Goal: Task Accomplishment & Management: Complete application form

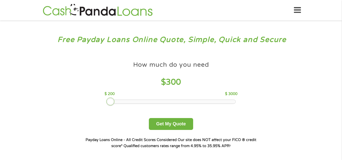
drag, startPoint x: 140, startPoint y: 102, endPoint x: 107, endPoint y: 103, distance: 33.2
click at [107, 103] on div at bounding box center [110, 102] width 8 height 8
click at [163, 126] on button "Get My Quote" at bounding box center [171, 124] width 44 height 12
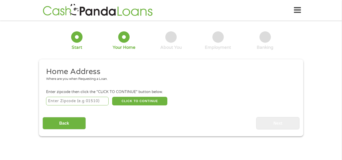
click at [86, 102] on input "number" at bounding box center [77, 101] width 63 height 9
type input "33351"
click at [132, 100] on button "CLICK TO CONTINUE" at bounding box center [139, 101] width 55 height 9
type input "33351"
type input "[GEOGRAPHIC_DATA]"
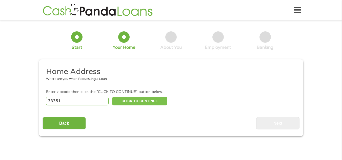
select select "[US_STATE]"
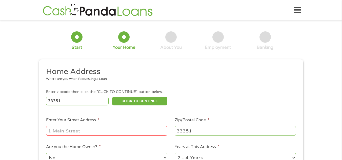
click at [97, 130] on input "Enter Your Street Address *" at bounding box center [106, 131] width 121 height 10
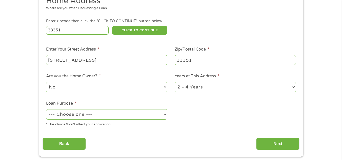
scroll to position [73, 0]
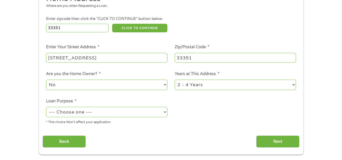
type input "[STREET_ADDRESS]"
click at [97, 86] on select "No Yes" at bounding box center [106, 85] width 121 height 10
click at [46, 80] on select "No Yes" at bounding box center [106, 85] width 121 height 10
click at [81, 112] on select "--- Choose one --- Pay Bills Debt Consolidation Home Improvement Major Purchase…" at bounding box center [106, 112] width 121 height 10
select select "shorttermcash"
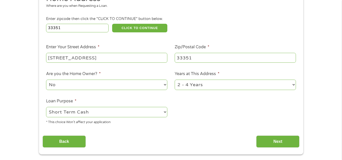
click at [46, 107] on select "--- Choose one --- Pay Bills Debt Consolidation Home Improvement Major Purchase…" at bounding box center [106, 112] width 121 height 10
click at [270, 141] on input "Next" at bounding box center [277, 142] width 43 height 12
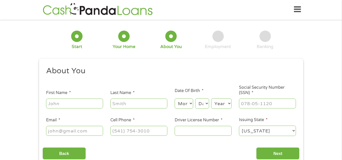
scroll to position [0, 0]
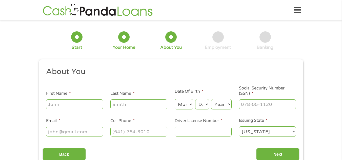
click at [70, 108] on input "First Name *" at bounding box center [74, 105] width 57 height 10
type input "[PERSON_NAME]"
click at [118, 104] on input "Last Name *" at bounding box center [138, 105] width 57 height 10
type input "eveleigh"
click at [187, 104] on select "Month 1 2 3 4 5 6 7 8 9 10 11 12" at bounding box center [184, 104] width 18 height 10
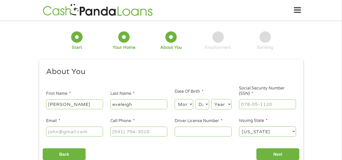
select select "3"
click at [175, 99] on select "Month 1 2 3 4 5 6 7 8 9 10 11 12" at bounding box center [184, 104] width 18 height 10
click at [200, 104] on select "Day 1 2 3 4 5 6 7 8 9 10 11 12 13 14 15 16 17 18 19 20 21 22 23 24 25 26 27 28 …" at bounding box center [202, 104] width 14 height 10
select select "4"
click at [195, 99] on select "Day 1 2 3 4 5 6 7 8 9 10 11 12 13 14 15 16 17 18 19 20 21 22 23 24 25 26 27 28 …" at bounding box center [202, 104] width 14 height 10
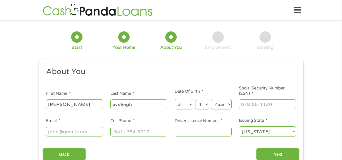
click at [221, 105] on select "Year [DATE] 2006 2005 2004 2003 2002 2001 2000 1999 1998 1997 1996 1995 1994 19…" at bounding box center [221, 104] width 21 height 10
select select "1958"
click at [211, 99] on select "Year [DATE] 2006 2005 2004 2003 2002 2001 2000 1999 1998 1997 1996 1995 1994 19…" at bounding box center [221, 104] width 21 height 10
click at [256, 103] on input "___-__-____" at bounding box center [267, 105] width 57 height 10
type input "088-52-3661"
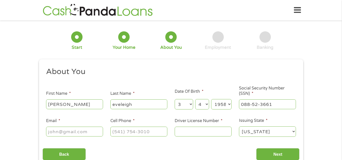
click at [89, 130] on input "Email *" at bounding box center [74, 132] width 57 height 10
type input "[EMAIL_ADDRESS][DOMAIN_NAME]"
click at [140, 131] on input "(___) ___-____" at bounding box center [138, 132] width 57 height 10
type input "[PHONE_NUMBER]"
click at [201, 130] on input "Driver License Number *" at bounding box center [203, 132] width 57 height 10
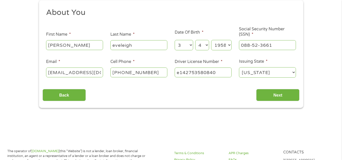
scroll to position [64, 0]
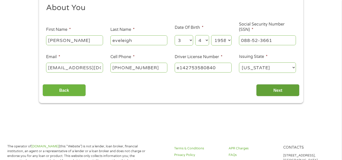
type input "e142753580840"
click at [269, 91] on input "Next" at bounding box center [277, 90] width 43 height 12
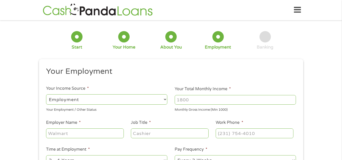
scroll to position [0, 0]
click at [185, 101] on input "Your Total Monthly Income *" at bounding box center [235, 100] width 121 height 10
type input "2"
type input "3699"
click at [104, 103] on select "--- Choose one --- Employment [DEMOGRAPHIC_DATA] Benefits" at bounding box center [106, 100] width 121 height 10
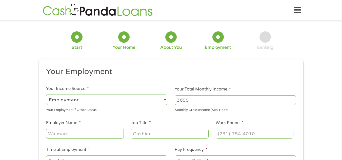
select select "benefits"
click at [46, 95] on select "--- Choose one --- Employment [DEMOGRAPHIC_DATA] Benefits" at bounding box center [106, 100] width 121 height 10
type input "Other"
type input "[PHONE_NUMBER]"
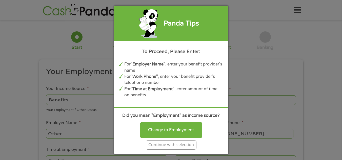
click at [168, 143] on div "Continue with selection" at bounding box center [171, 145] width 51 height 9
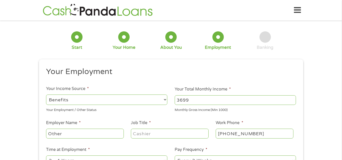
click at [91, 133] on input "Other" at bounding box center [84, 134] width 77 height 10
drag, startPoint x: 78, startPoint y: 136, endPoint x: 44, endPoint y: 140, distance: 34.6
click at [44, 140] on li "Employer Name * Other" at bounding box center [85, 129] width 85 height 19
type input "social security"
click at [145, 133] on input "Job Title *" at bounding box center [169, 134] width 77 height 10
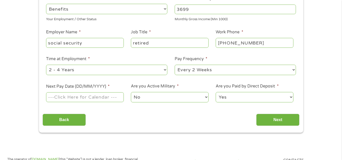
scroll to position [97, 0]
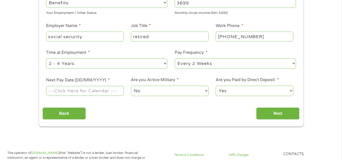
type input "retired"
click at [243, 65] on select "--- Choose one --- Every 2 Weeks Every Week Monthly Semi-Monthly" at bounding box center [235, 63] width 121 height 10
select select "monthly"
click at [175, 58] on select "--- Choose one --- Every 2 Weeks Every Week Monthly Semi-Monthly" at bounding box center [235, 63] width 121 height 10
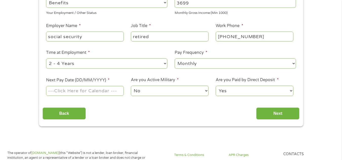
click at [72, 91] on input "Next Pay Date (DD/MM/YYYY) *" at bounding box center [84, 91] width 77 height 10
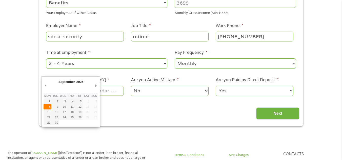
type input "[DATE]"
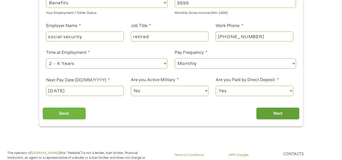
click at [278, 114] on input "Next" at bounding box center [277, 114] width 43 height 12
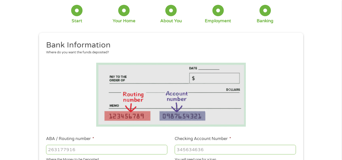
scroll to position [108, 0]
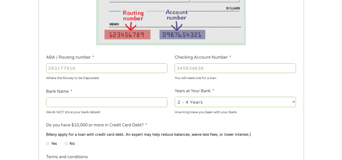
click at [205, 104] on select "2 - 4 Years 6 - 12 Months 1 - 2 Years Over 4 Years" at bounding box center [235, 102] width 121 height 10
select select "60months"
click at [175, 97] on select "2 - 4 Years 6 - 12 Months 1 - 2 Years Over 4 Years" at bounding box center [235, 102] width 121 height 10
click at [83, 101] on input "Bank Name *" at bounding box center [106, 102] width 121 height 10
type input "usaa federal savings bank"
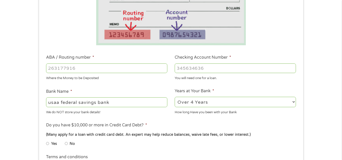
click at [102, 68] on input "ABA / Routing number *" at bounding box center [106, 69] width 121 height 10
click at [107, 64] on input "ABA / Routing number *" at bounding box center [106, 69] width 121 height 10
type input "314074269"
type input "USAA FEDERAL SAVINGS BANK"
type input "314074269"
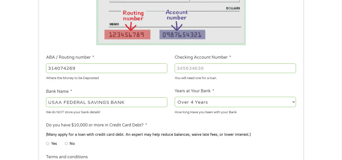
click at [184, 68] on input "Checking Account Number *" at bounding box center [235, 69] width 121 height 10
type input "01683228615"
drag, startPoint x: 134, startPoint y: 105, endPoint x: 63, endPoint y: 106, distance: 71.2
click at [63, 106] on input "USAA FEDERAL SAVINGS BANK" at bounding box center [106, 102] width 121 height 10
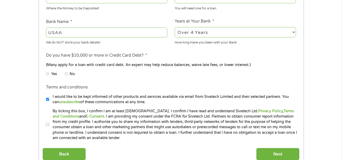
scroll to position [179, 0]
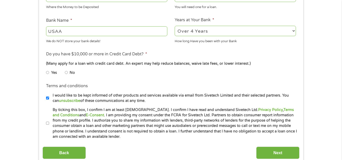
type input "USAA"
click at [66, 73] on input "No" at bounding box center [66, 73] width 3 height 8
radio input "true"
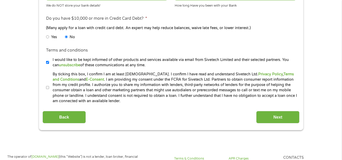
scroll to position [216, 0]
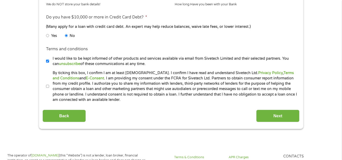
click at [48, 86] on input "By ticking this box, I confirm I am at least [DEMOGRAPHIC_DATA]. I confirm I ha…" at bounding box center [47, 87] width 3 height 8
checkbox input "true"
click at [268, 116] on input "Next" at bounding box center [277, 116] width 43 height 12
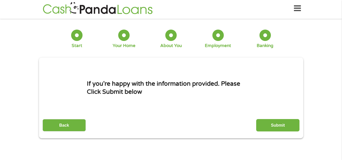
scroll to position [0, 0]
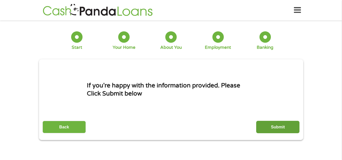
click at [272, 127] on input "Submit" at bounding box center [277, 127] width 43 height 12
